Goal: Task Accomplishment & Management: Manage account settings

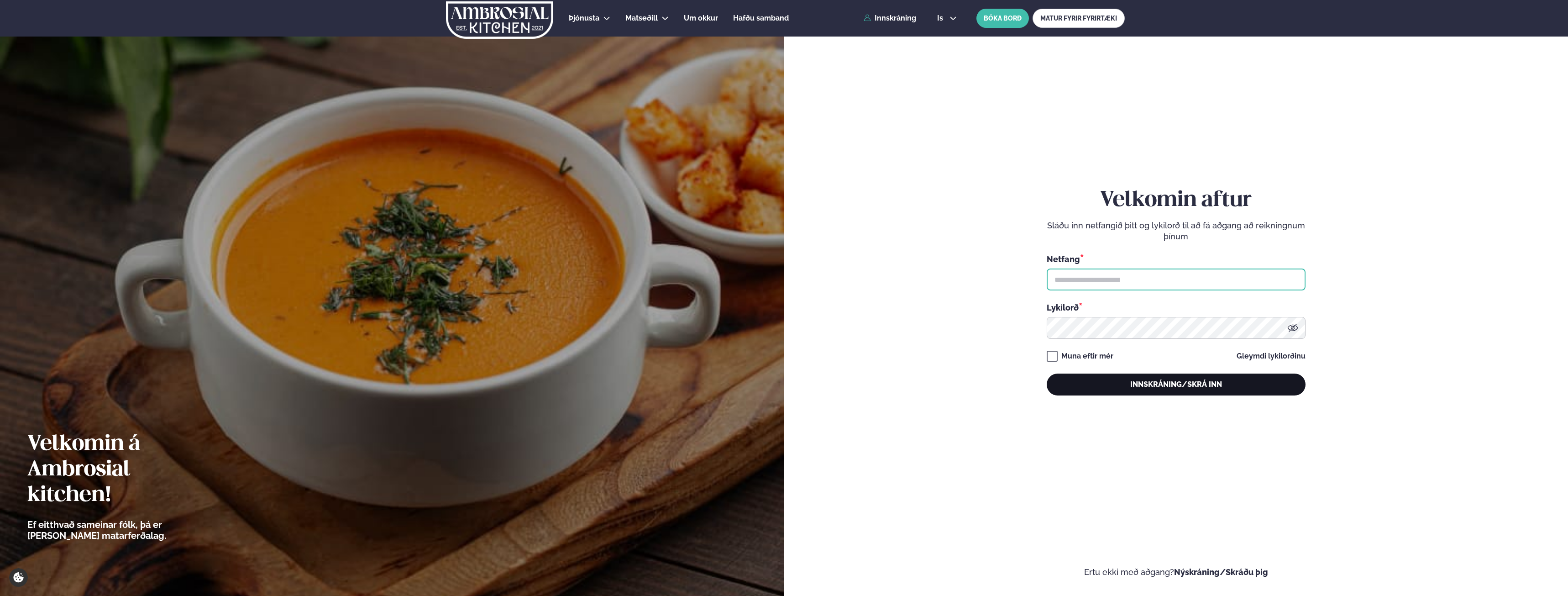
type input "**********"
click at [1193, 382] on button "Innskráning/Skrá inn" at bounding box center [1176, 384] width 259 height 22
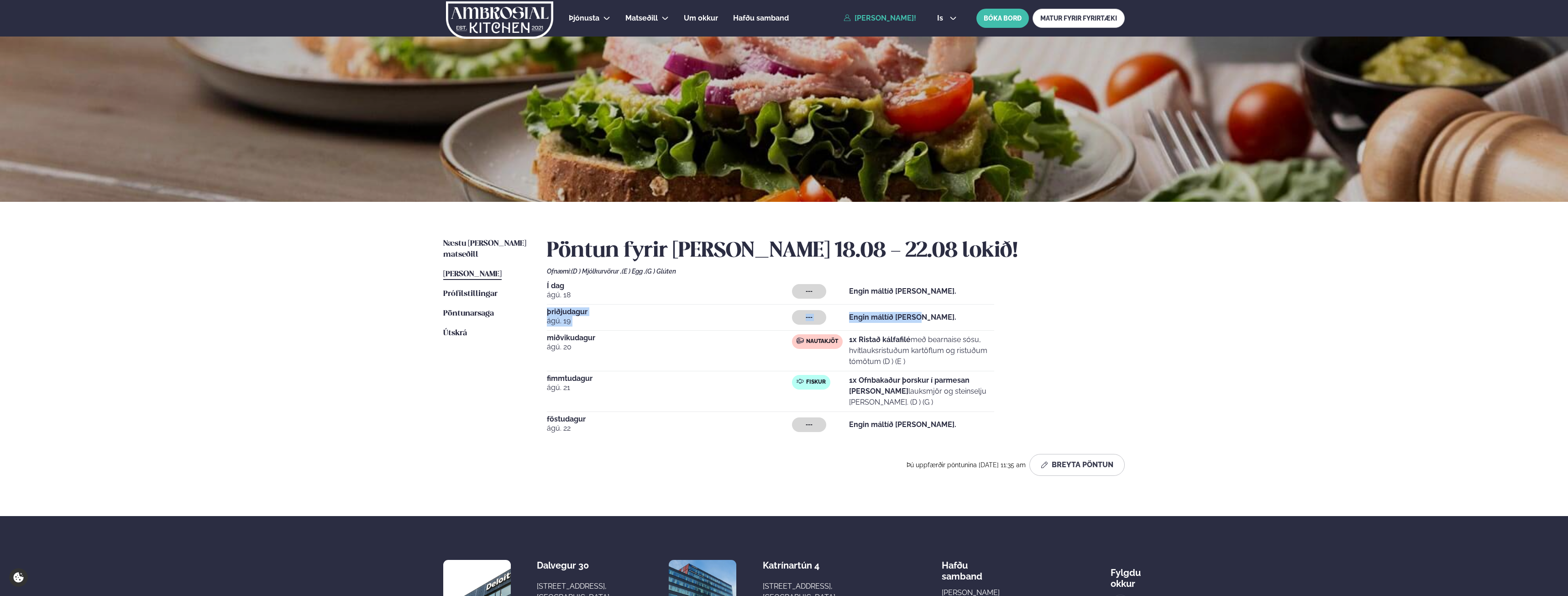
drag, startPoint x: 911, startPoint y: 319, endPoint x: 539, endPoint y: 314, distance: 372.0
click at [539, 314] on div "Næstu [PERSON_NAME] matseðill Næsta vika [PERSON_NAME] matseðill [PERSON_NAME] …" at bounding box center [784, 359] width 736 height 314
drag, startPoint x: 920, startPoint y: 290, endPoint x: 604, endPoint y: 278, distance: 316.2
click at [604, 278] on div "Pöntun fyrir [PERSON_NAME] 18.08 - 22.08 lokið! Ofnæmi: (D ) Mjólkurvörur , (E …" at bounding box center [836, 357] width 578 height 238
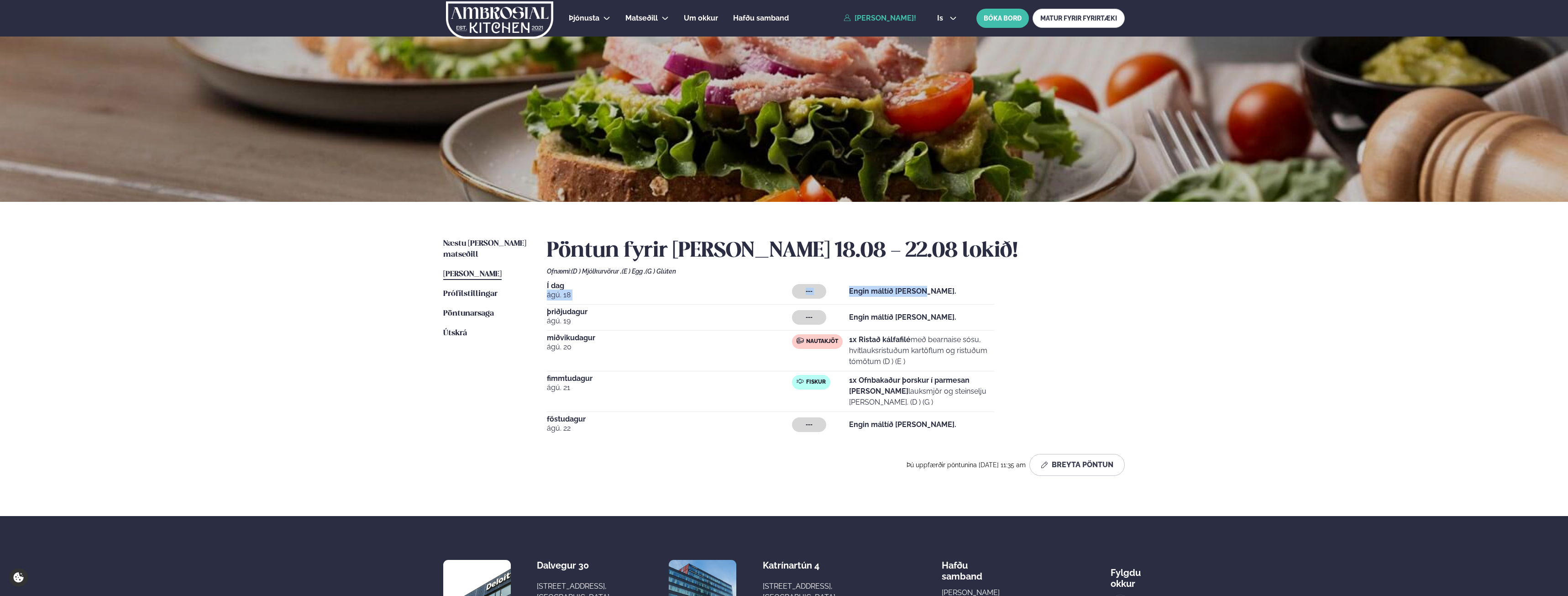
click at [613, 294] on span "ágú. 18" at bounding box center [670, 295] width 245 height 11
click at [491, 270] on span "[PERSON_NAME]" at bounding box center [472, 274] width 58 height 8
click at [1083, 454] on button "Breyta Pöntun" at bounding box center [1077, 465] width 95 height 22
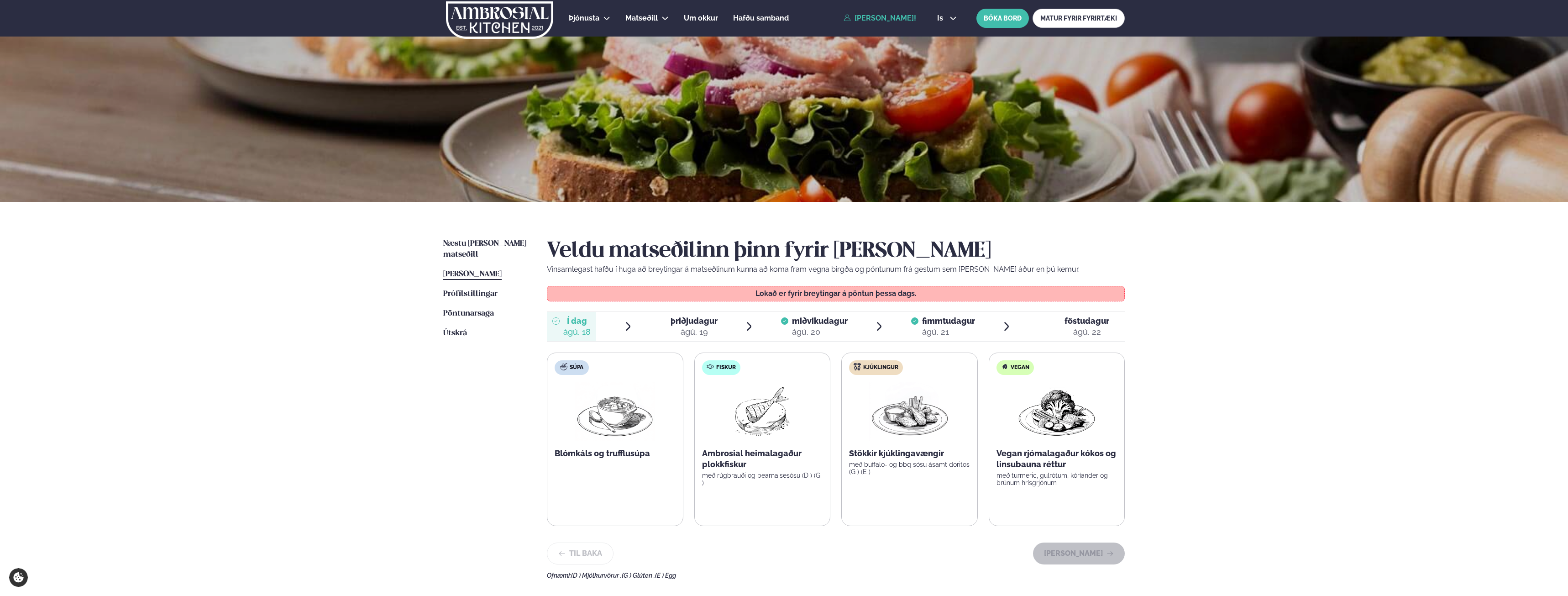
click at [691, 317] on span "þriðjudagur" at bounding box center [694, 321] width 47 height 10
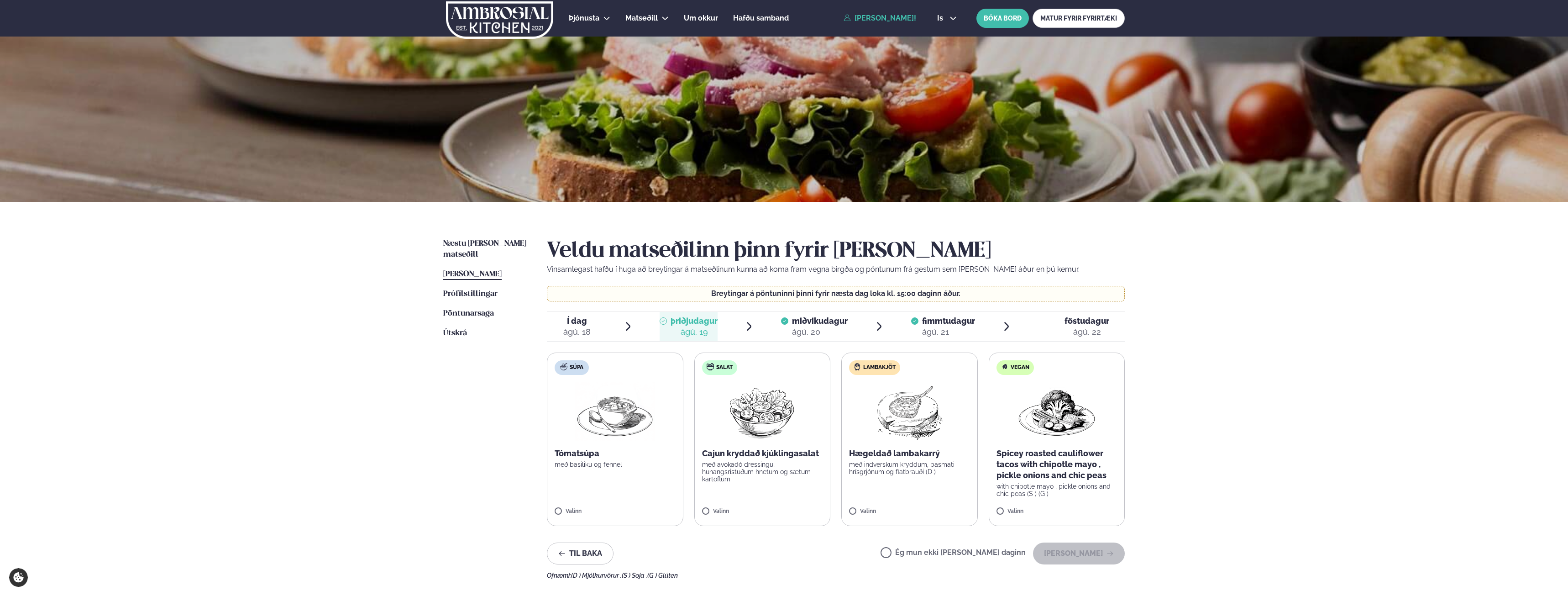
click at [816, 326] on div "miðvikudagur mið." at bounding box center [820, 321] width 56 height 11
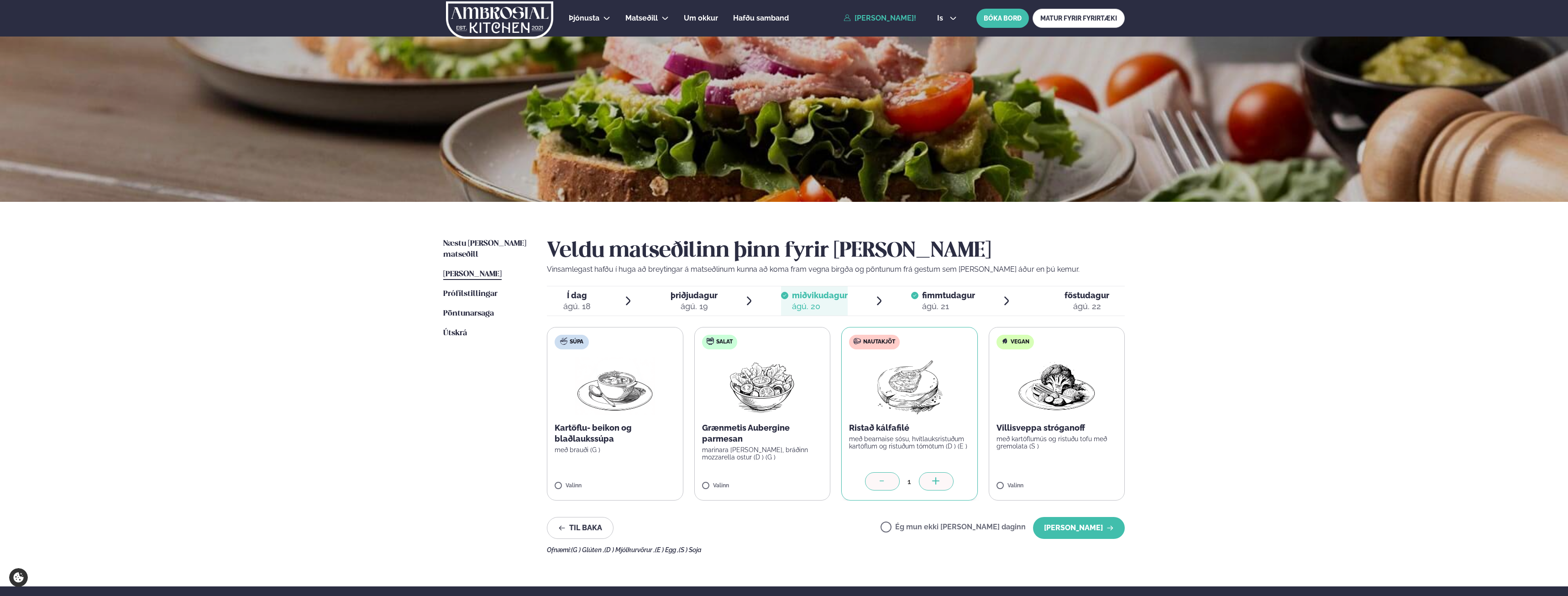
click at [932, 310] on div "ágú. 21" at bounding box center [949, 306] width 53 height 11
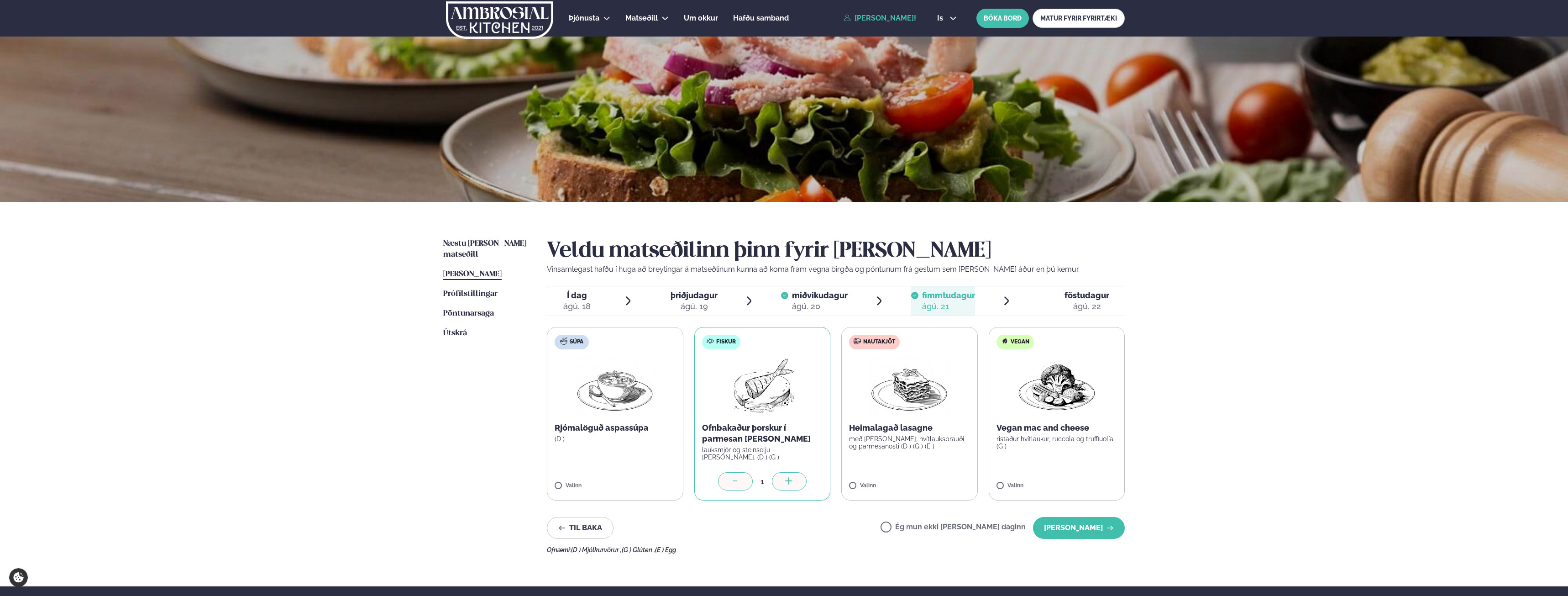
click at [1350, 456] on div "Þjónusta Hádegismatur fyrir fyrirtæki Fyrirtækja veitingar Einkapartý Matseðill…" at bounding box center [784, 397] width 1568 height 793
